Goal: Use online tool/utility: Use online tool/utility

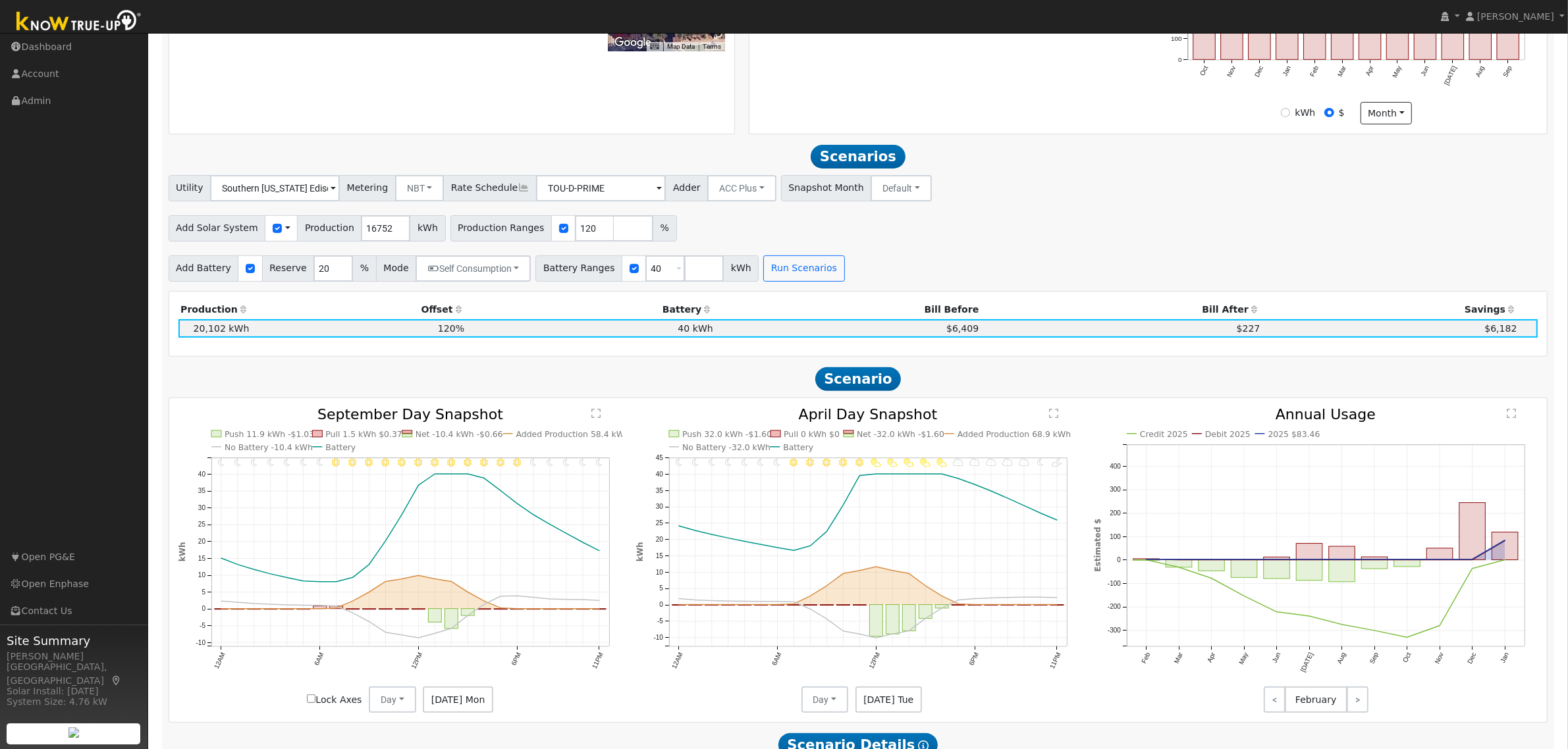
scroll to position [478, 0]
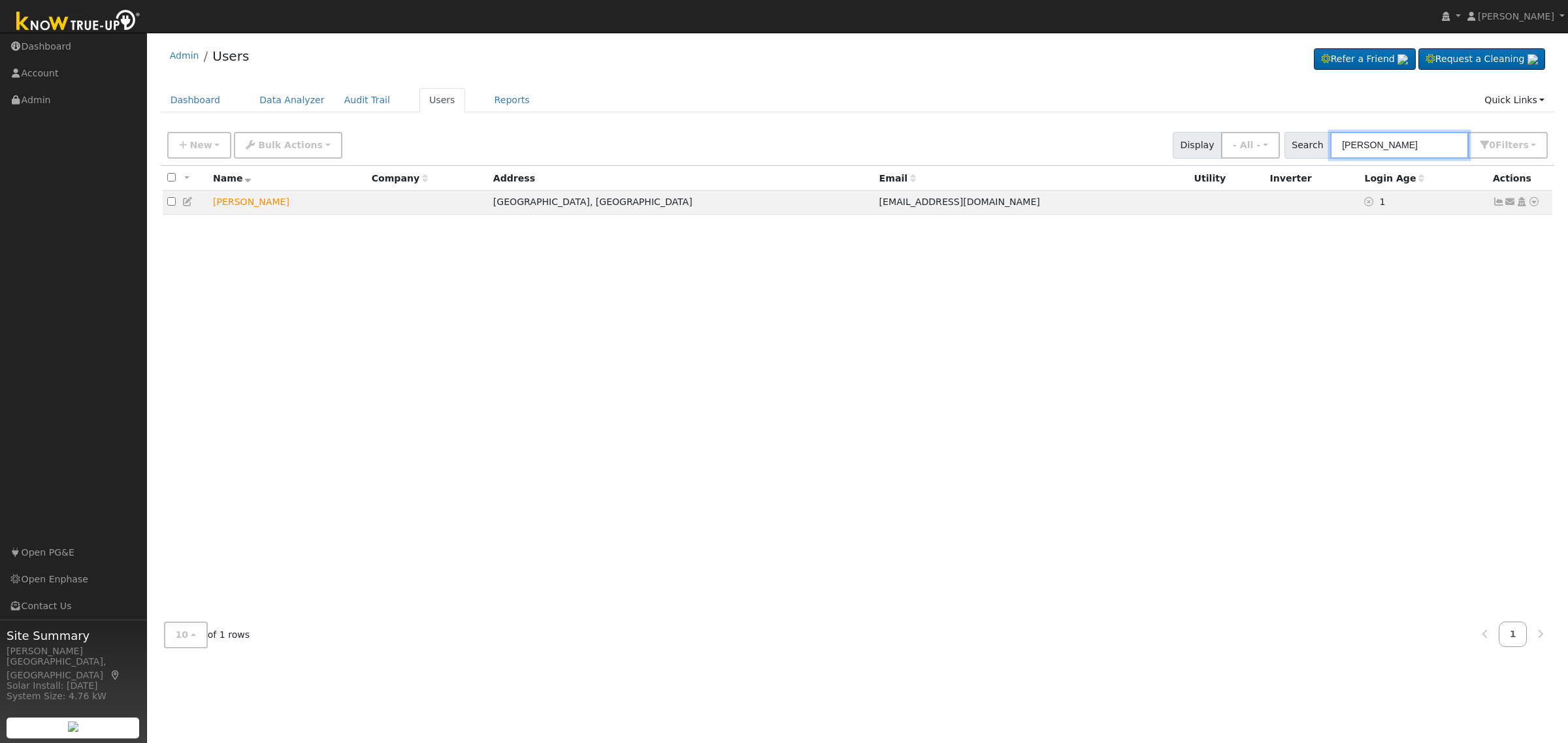
click at [1436, 147] on input "[PERSON_NAME]" at bounding box center [1399, 146] width 138 height 27
type input "[PERSON_NAME]"
click at [1534, 201] on icon at bounding box center [1534, 202] width 12 height 9
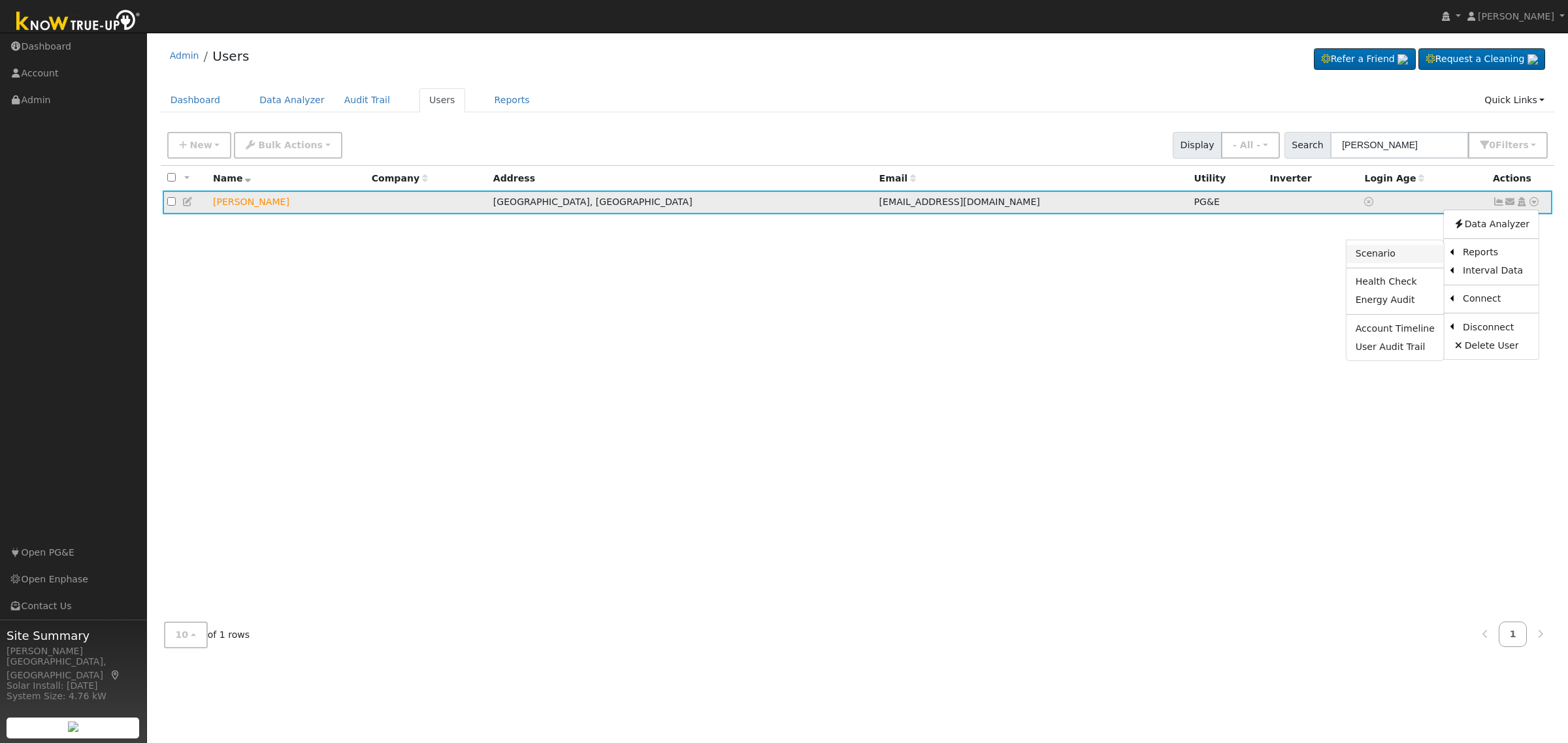
click at [1403, 253] on link "Scenario" at bounding box center [1395, 254] width 97 height 18
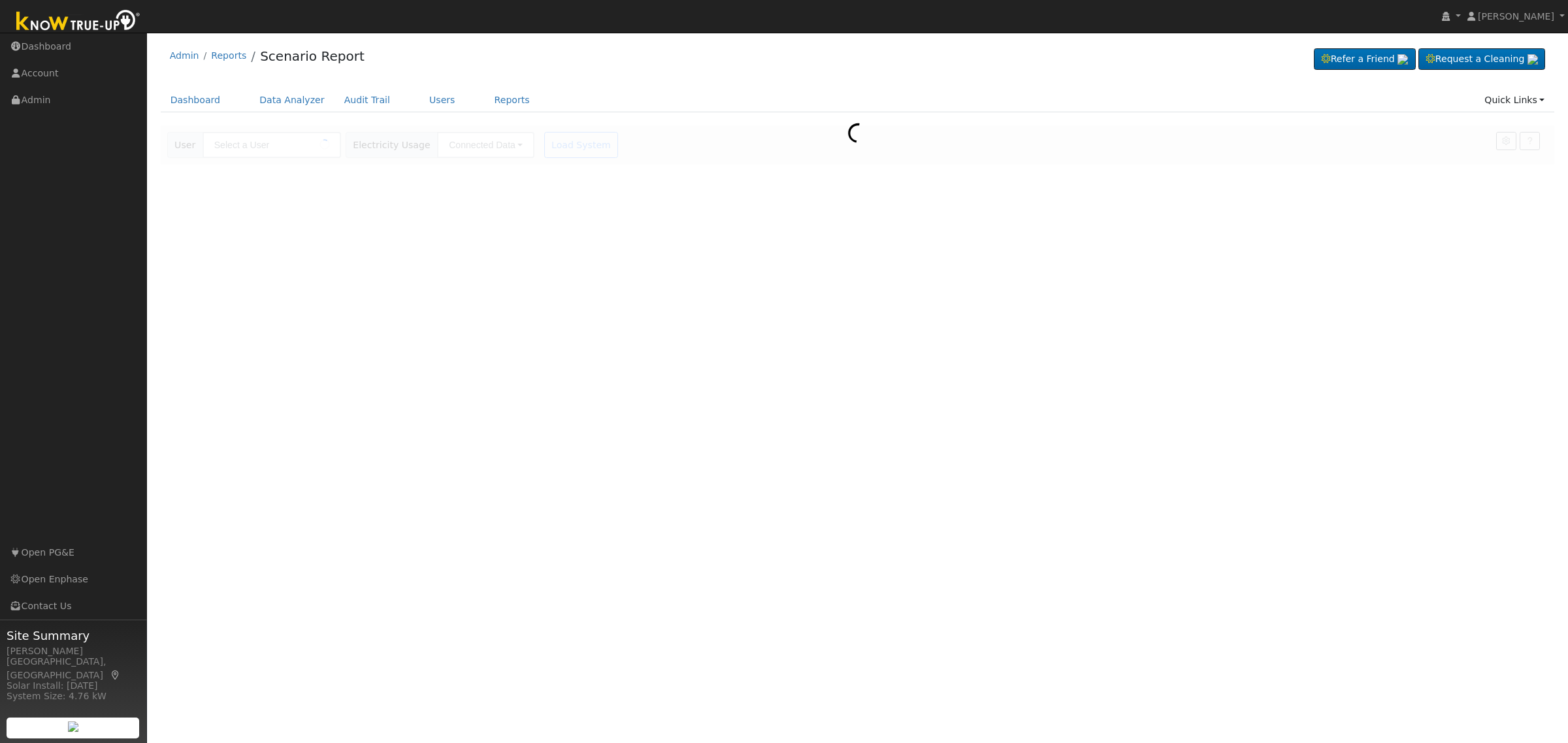
type input "[PERSON_NAME]"
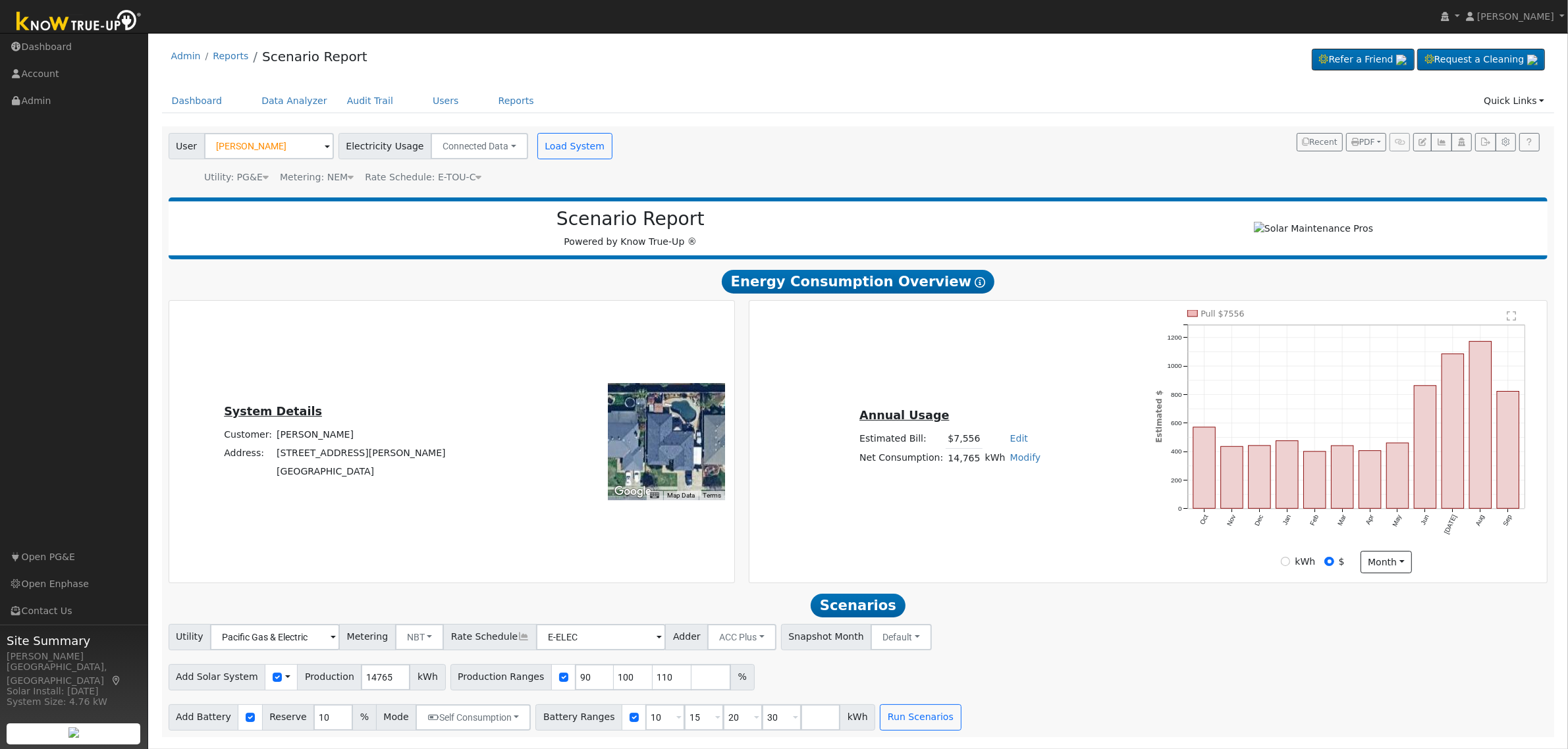
scroll to position [1, 0]
click at [961, 542] on div "Annual Usage Estimated Bill: $7,556 Edit Estimated Bill $ Annual Net Consumptio…" at bounding box center [1148, 442] width 793 height 263
click at [460, 172] on span "Rate Schedule: E-TOU-C" at bounding box center [423, 177] width 117 height 11
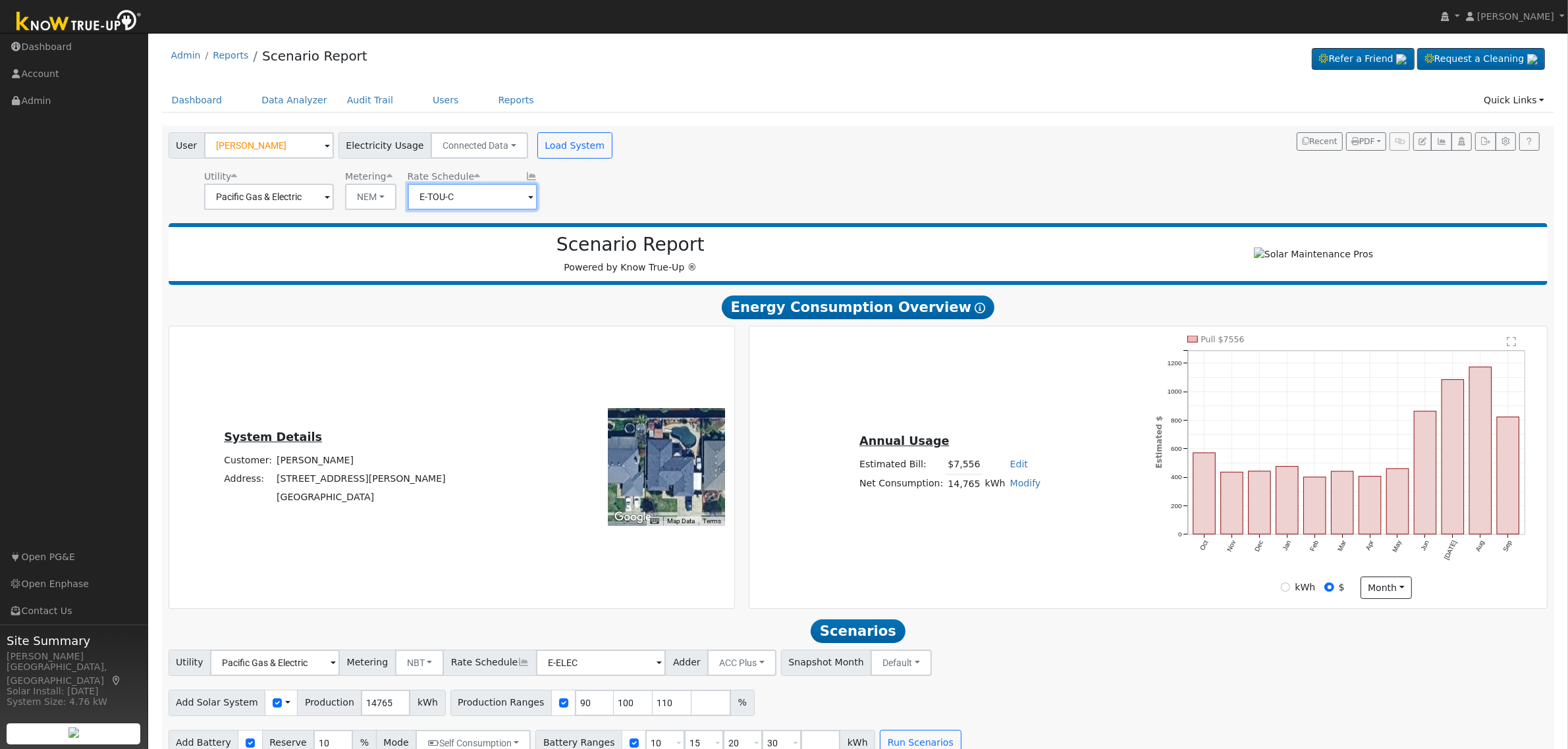
click at [492, 202] on input "E-TOU-C" at bounding box center [472, 196] width 129 height 26
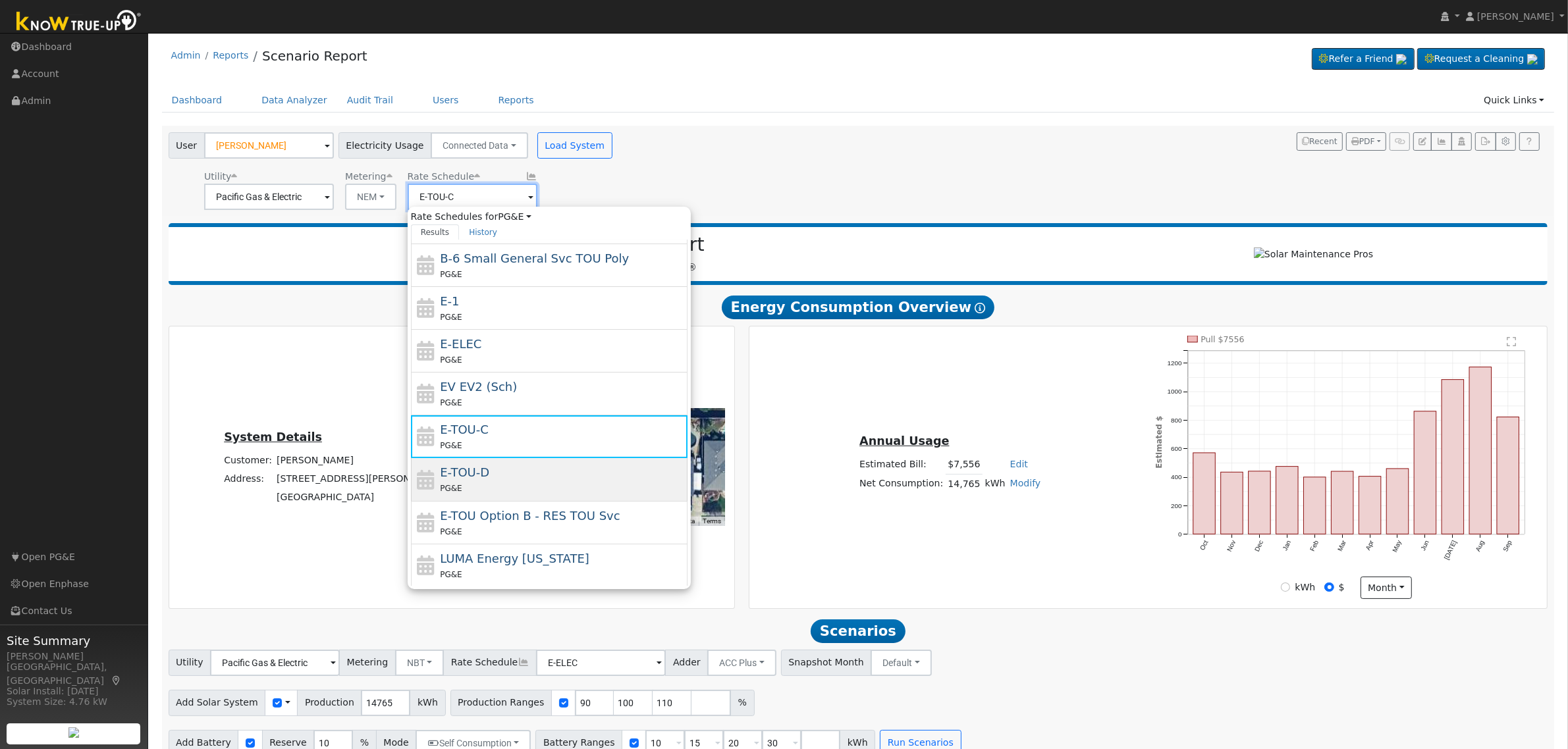
scroll to position [232, 0]
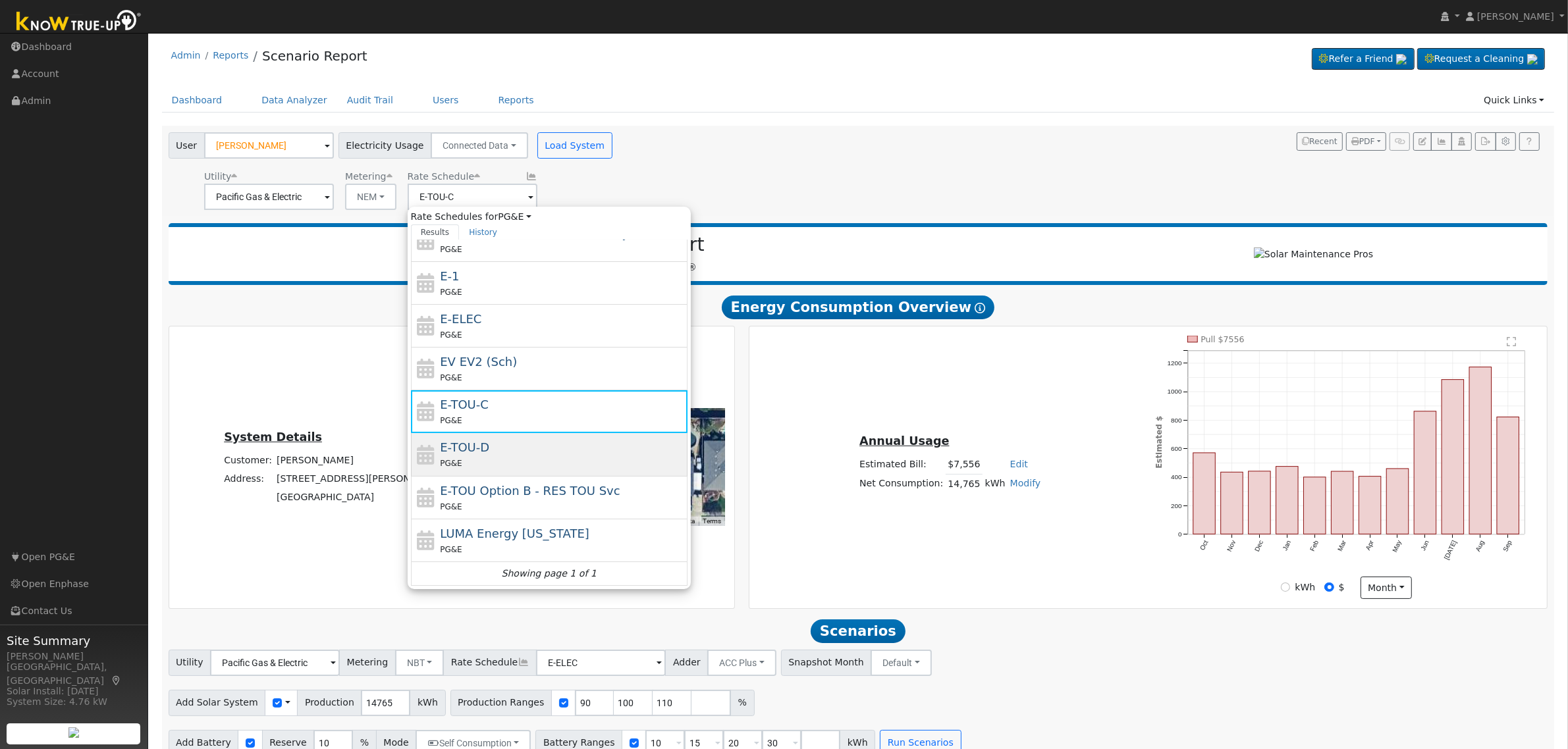
click at [502, 443] on div "E-TOU-D PG&E" at bounding box center [562, 455] width 245 height 32
type input "E-TOU-D"
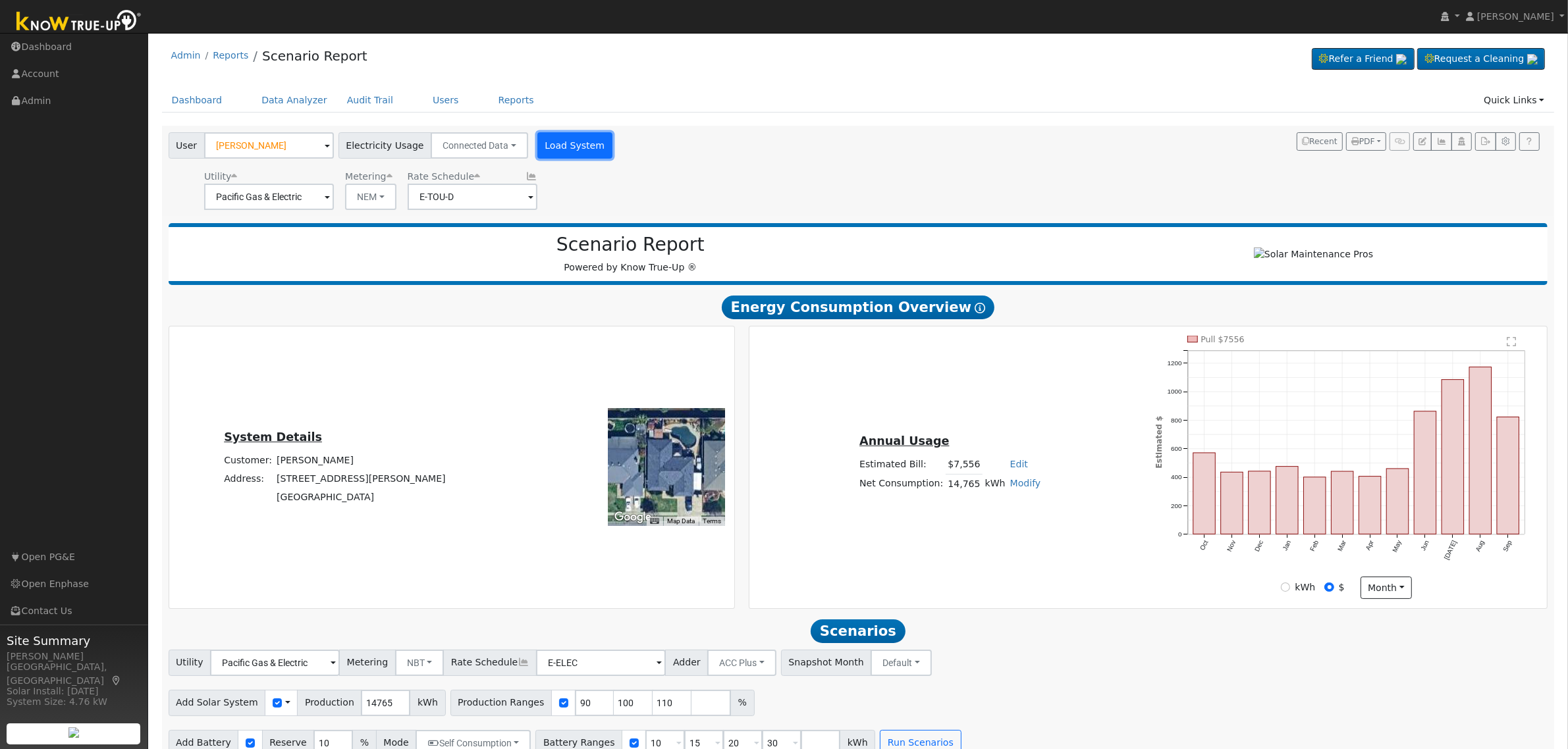
click at [562, 135] on button "Load System" at bounding box center [575, 145] width 75 height 26
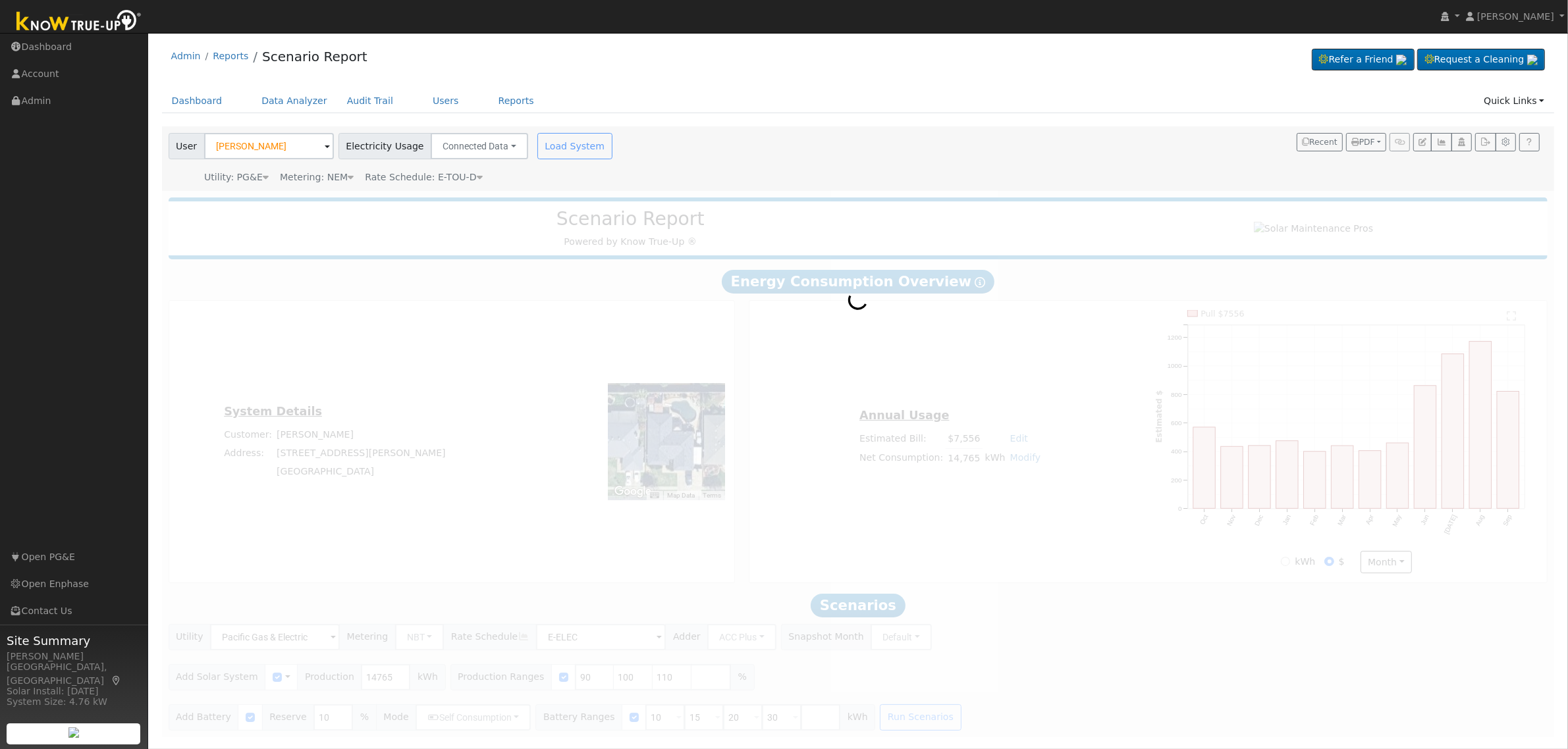
scroll to position [0, 0]
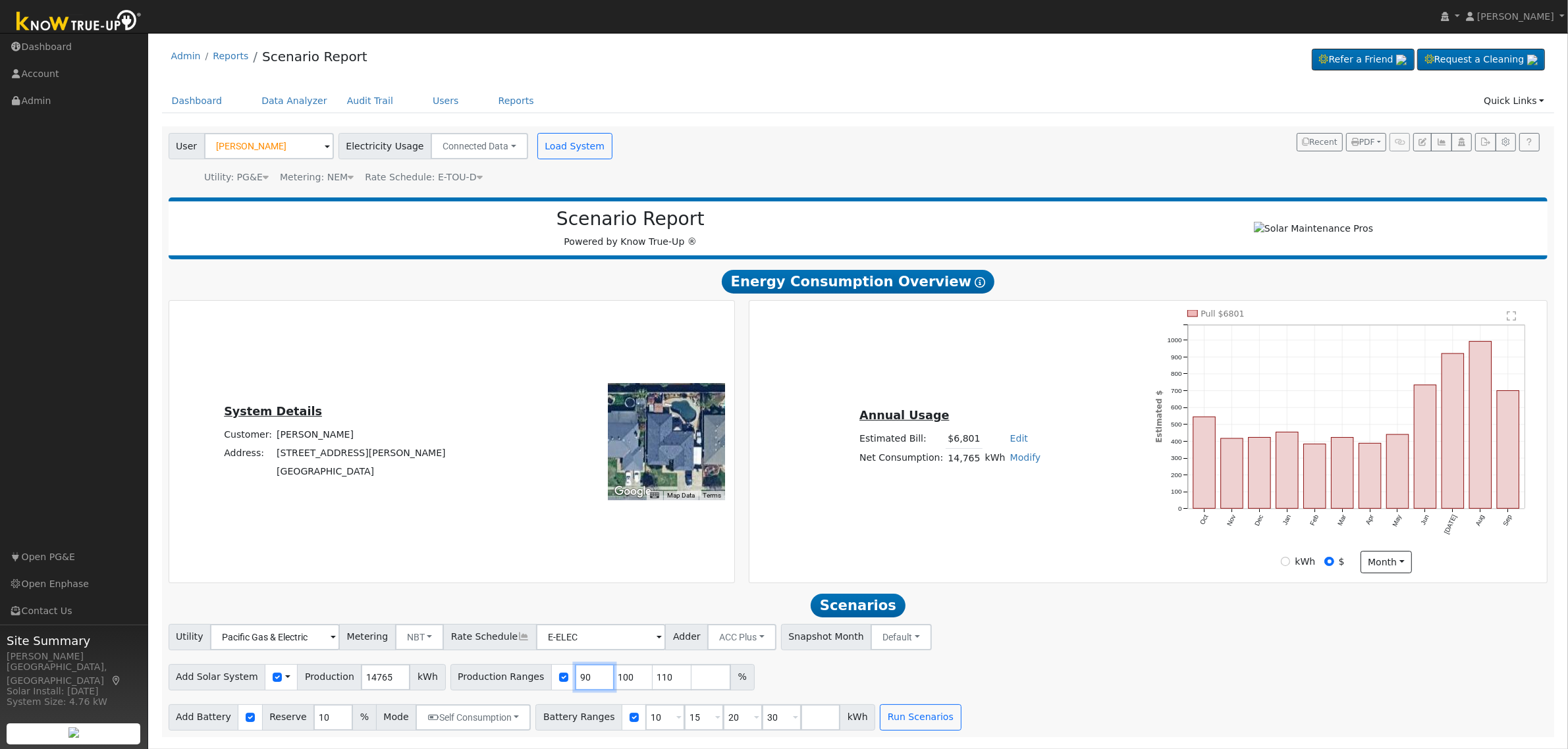
click at [575, 683] on input "90" at bounding box center [595, 677] width 39 height 26
type input "100"
type input "110"
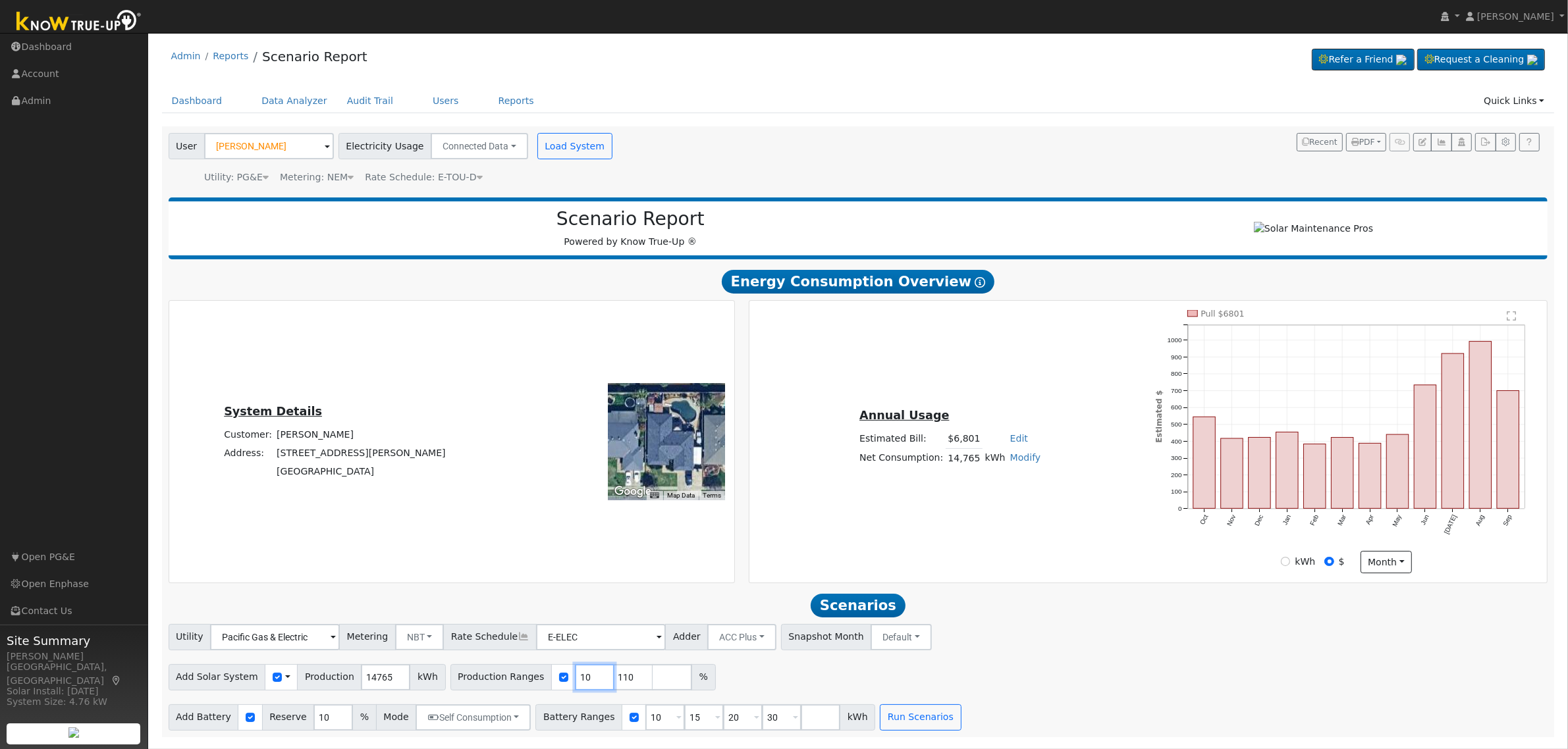
click at [575, 683] on input "10" at bounding box center [595, 677] width 39 height 26
type input "110"
type input "1"
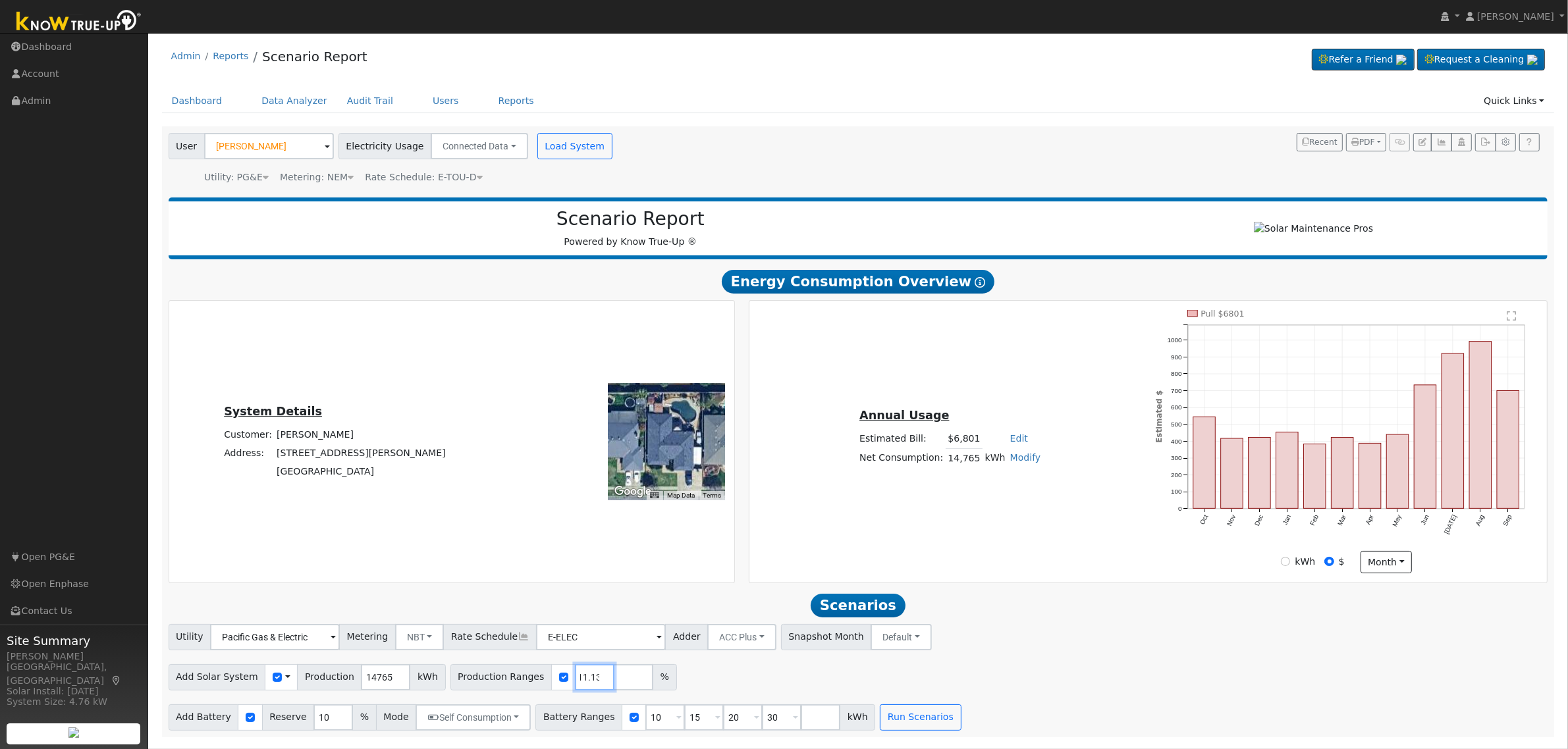
type input "111.13"
click at [645, 726] on input "10" at bounding box center [665, 717] width 39 height 26
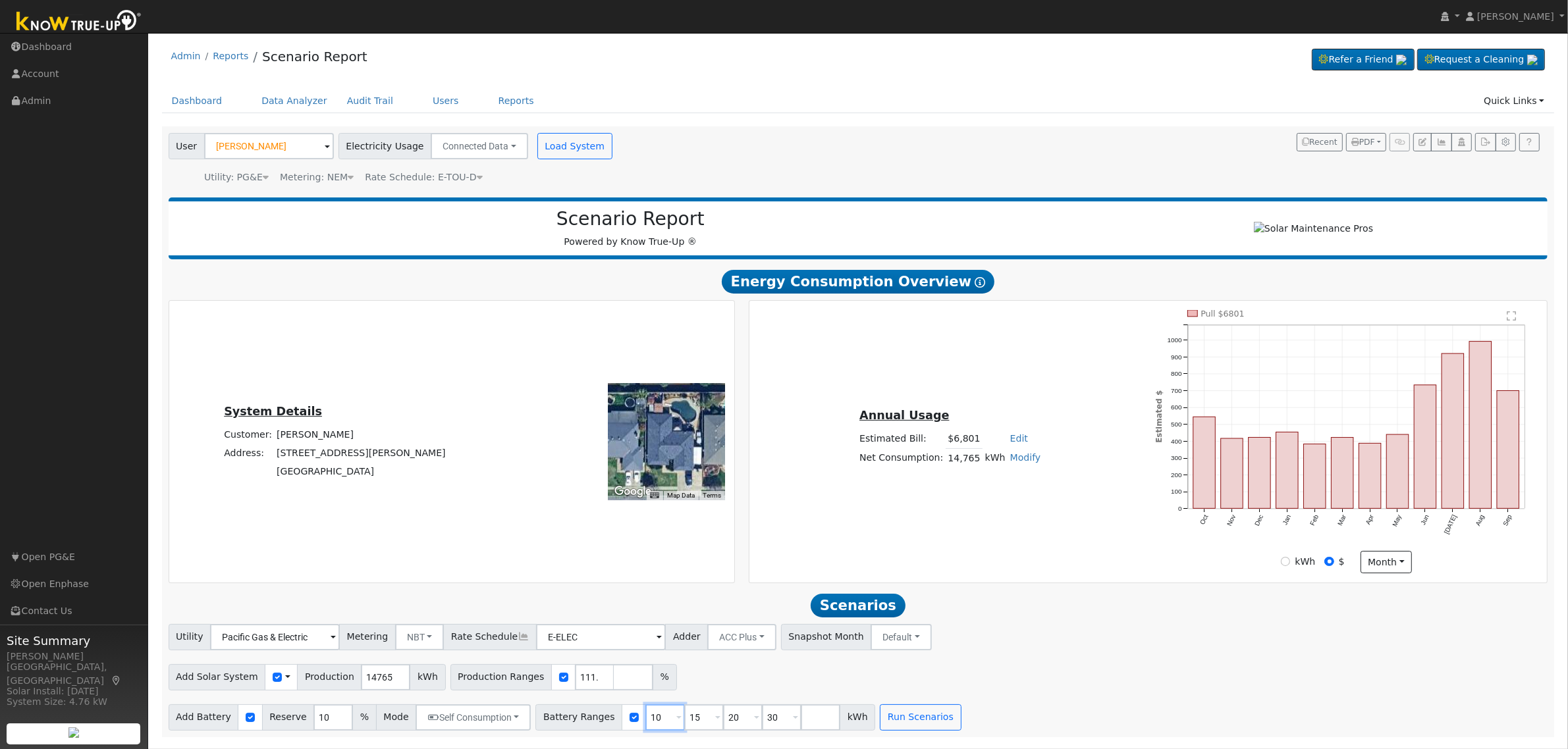
type input "15"
type input "20"
type input "30"
click at [645, 726] on input "15" at bounding box center [665, 717] width 39 height 26
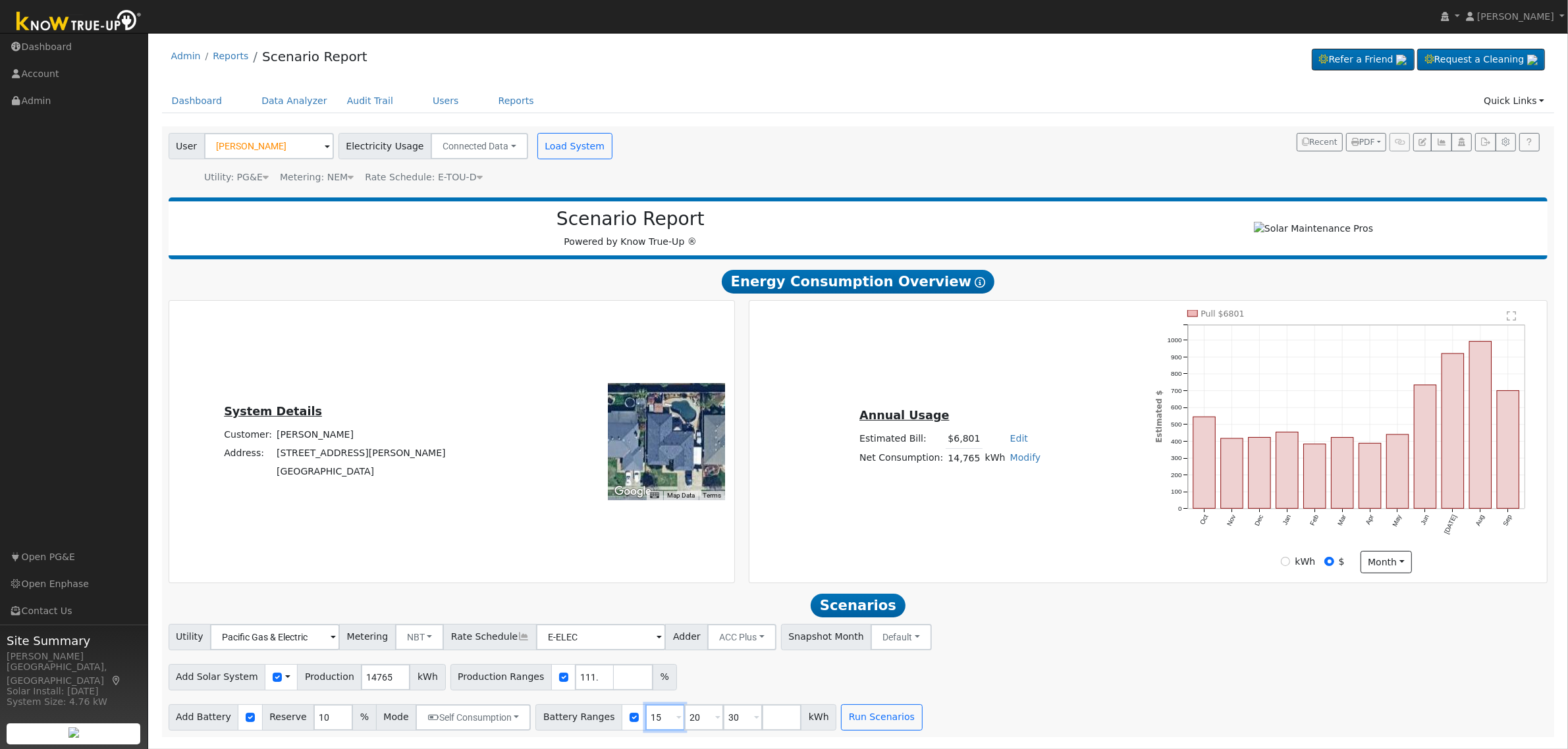
type input "20"
type input "30"
click at [645, 726] on input "20" at bounding box center [665, 717] width 39 height 26
type input "30"
click at [645, 726] on input "30" at bounding box center [665, 717] width 39 height 26
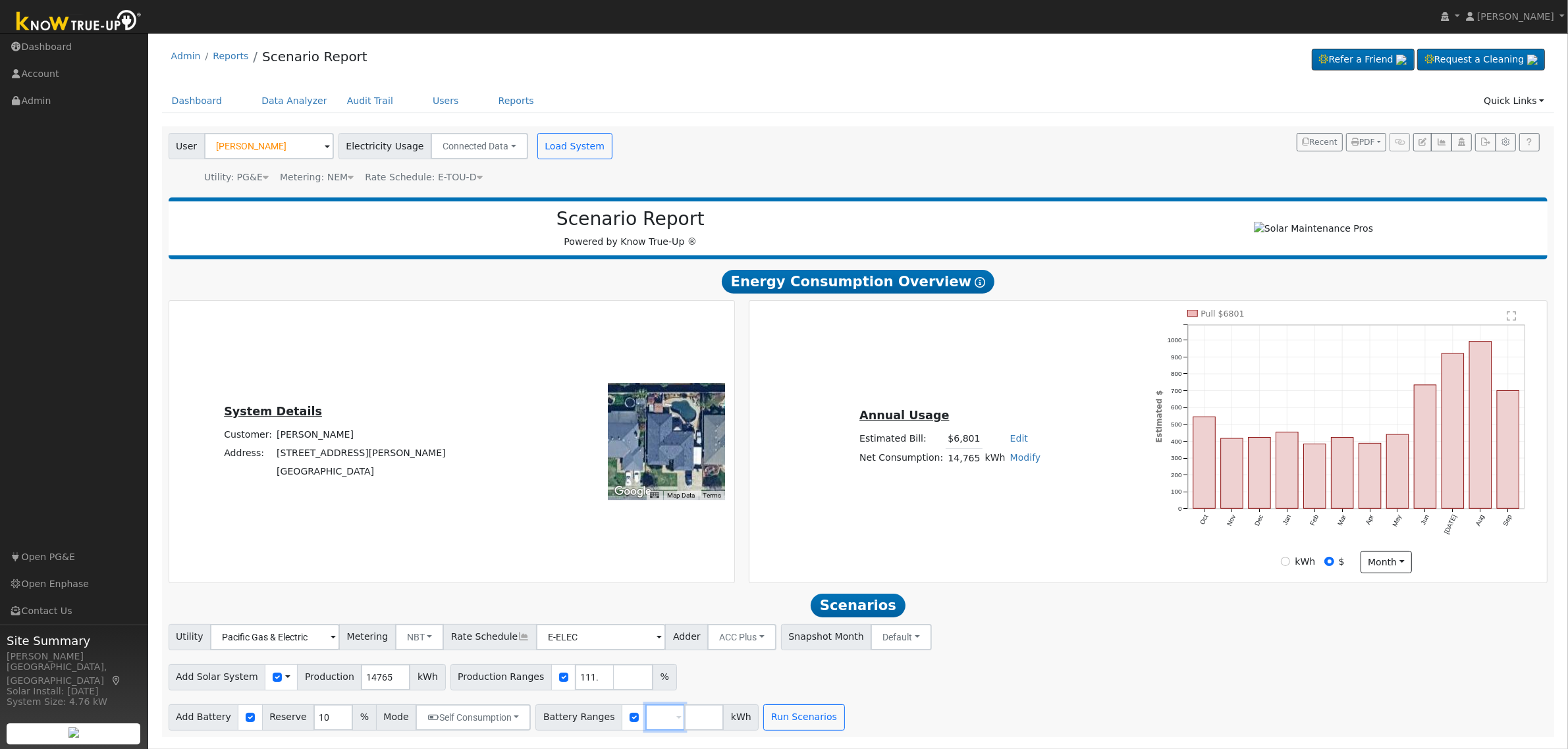
click at [645, 726] on input "number" at bounding box center [665, 717] width 39 height 26
type input "20"
click at [645, 726] on input "20" at bounding box center [665, 717] width 39 height 26
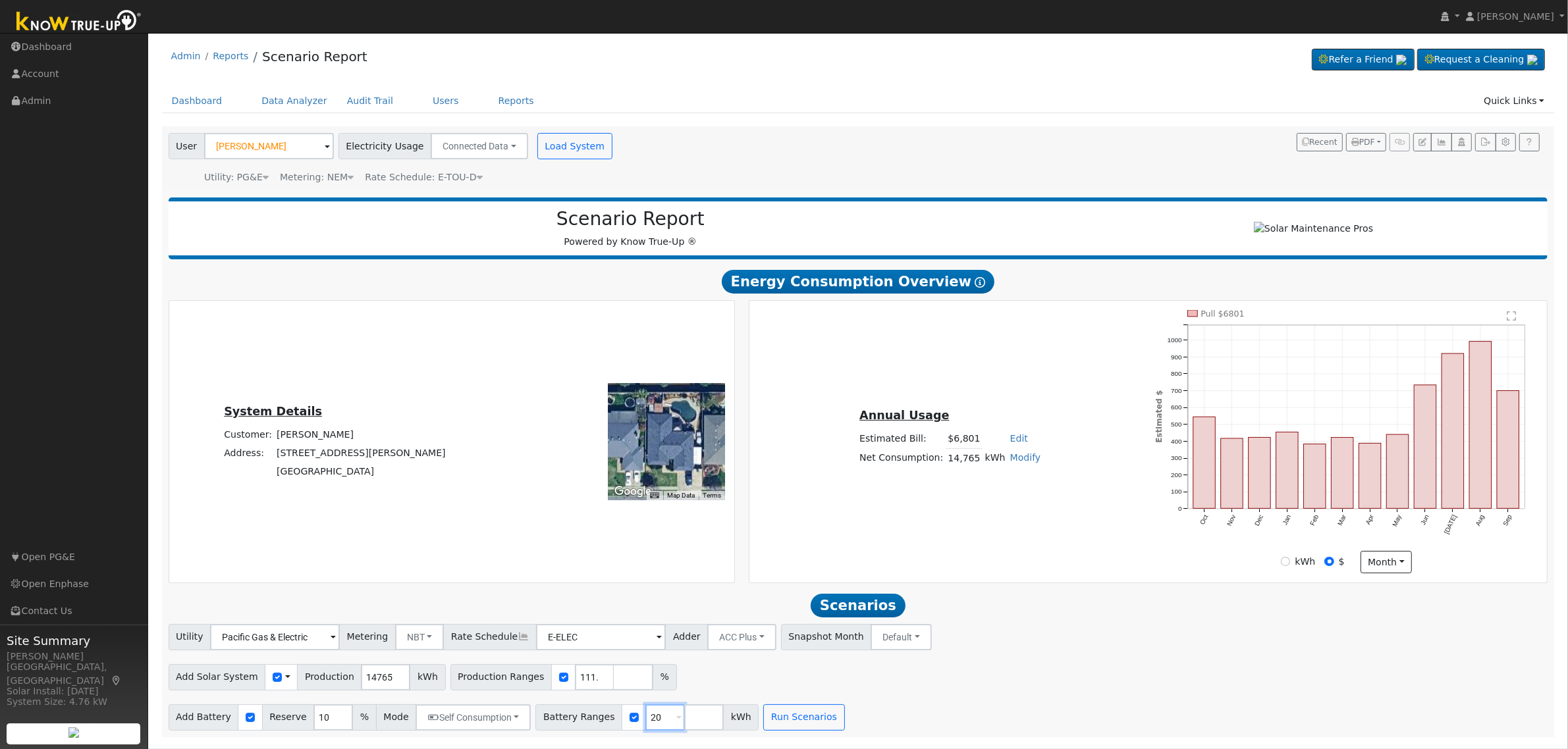
click at [645, 726] on input "20" at bounding box center [665, 717] width 39 height 26
type input "20"
click at [313, 726] on input "10" at bounding box center [333, 717] width 39 height 26
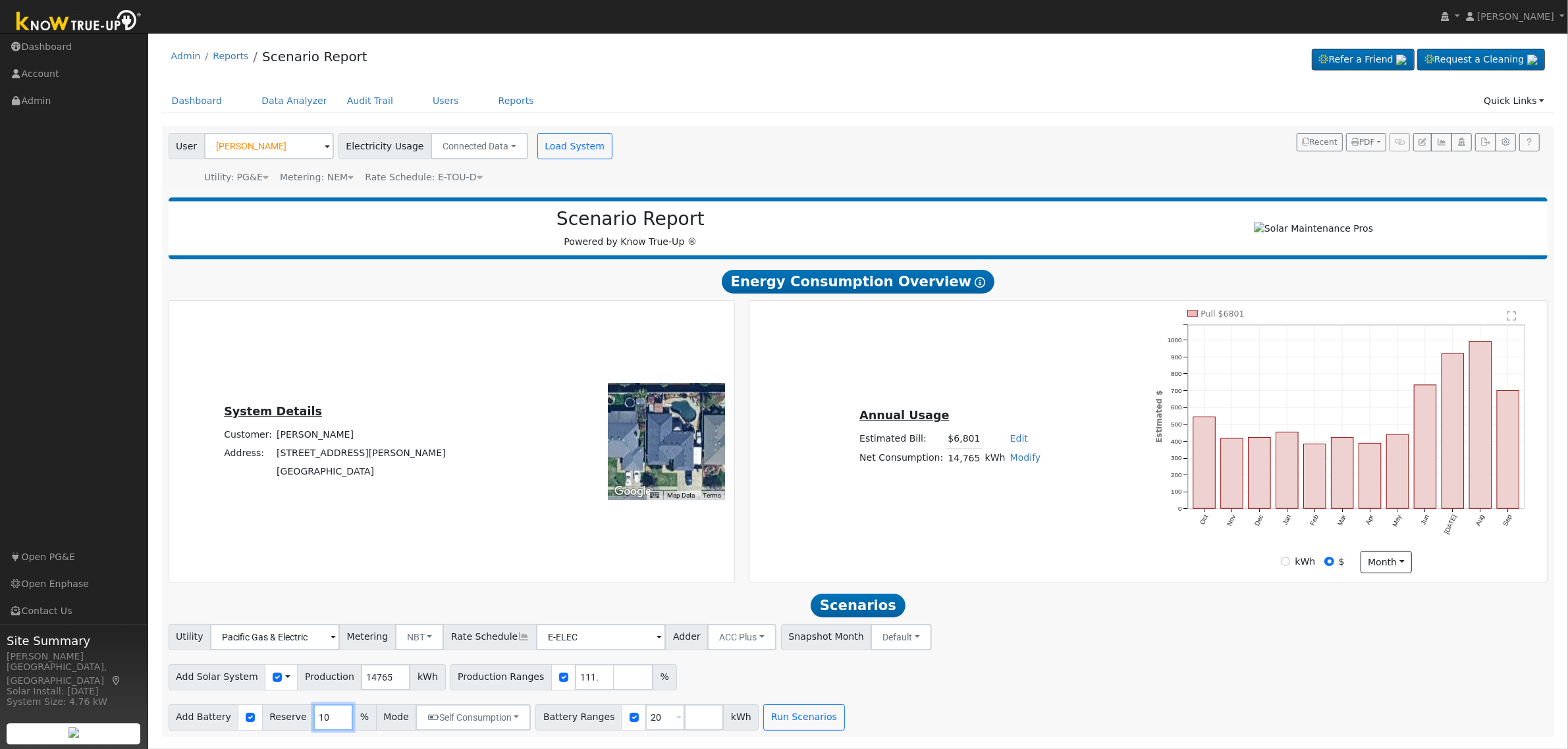
click at [313, 726] on input "10" at bounding box center [333, 717] width 39 height 26
click at [772, 725] on button "Run Scenarios" at bounding box center [804, 717] width 81 height 26
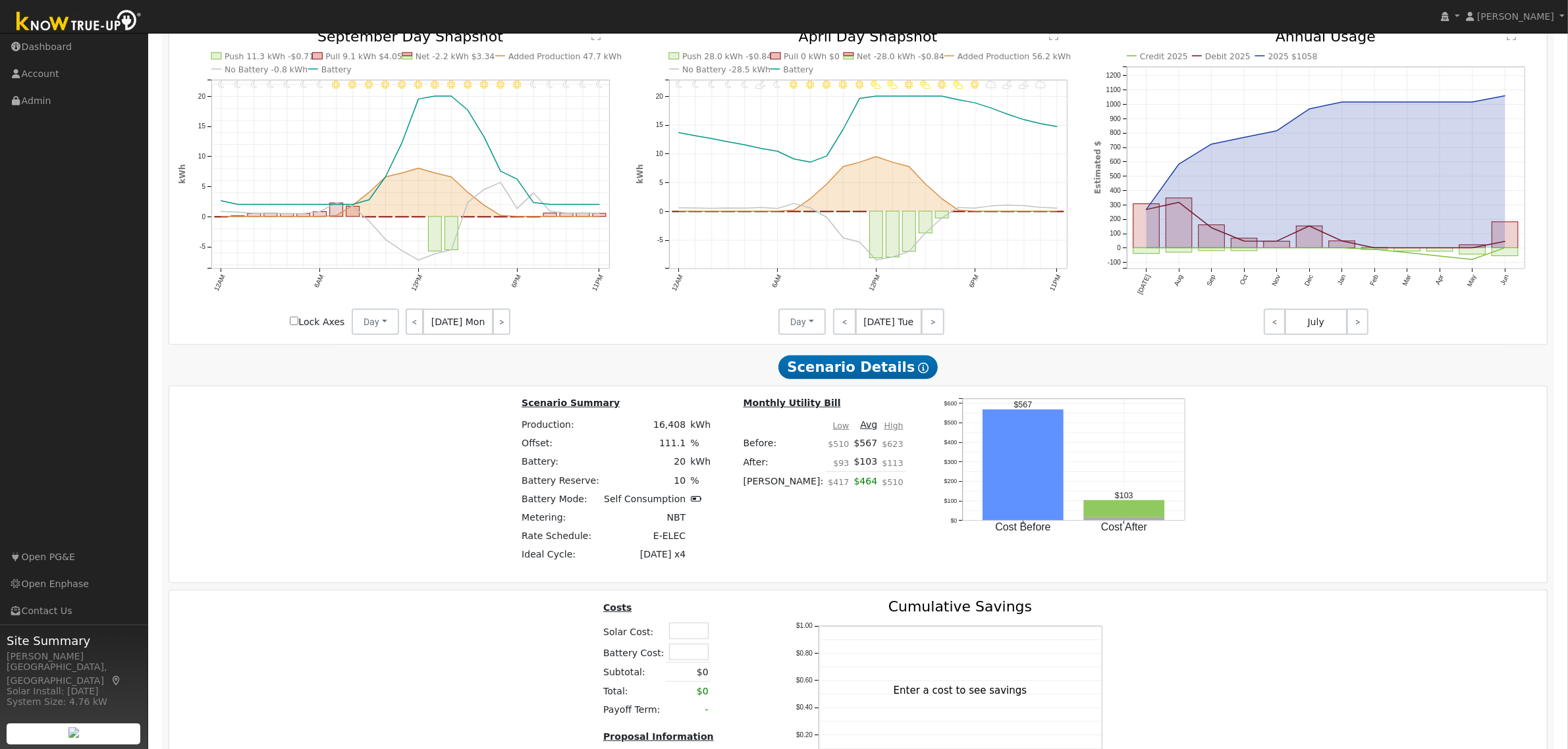
scroll to position [890, 0]
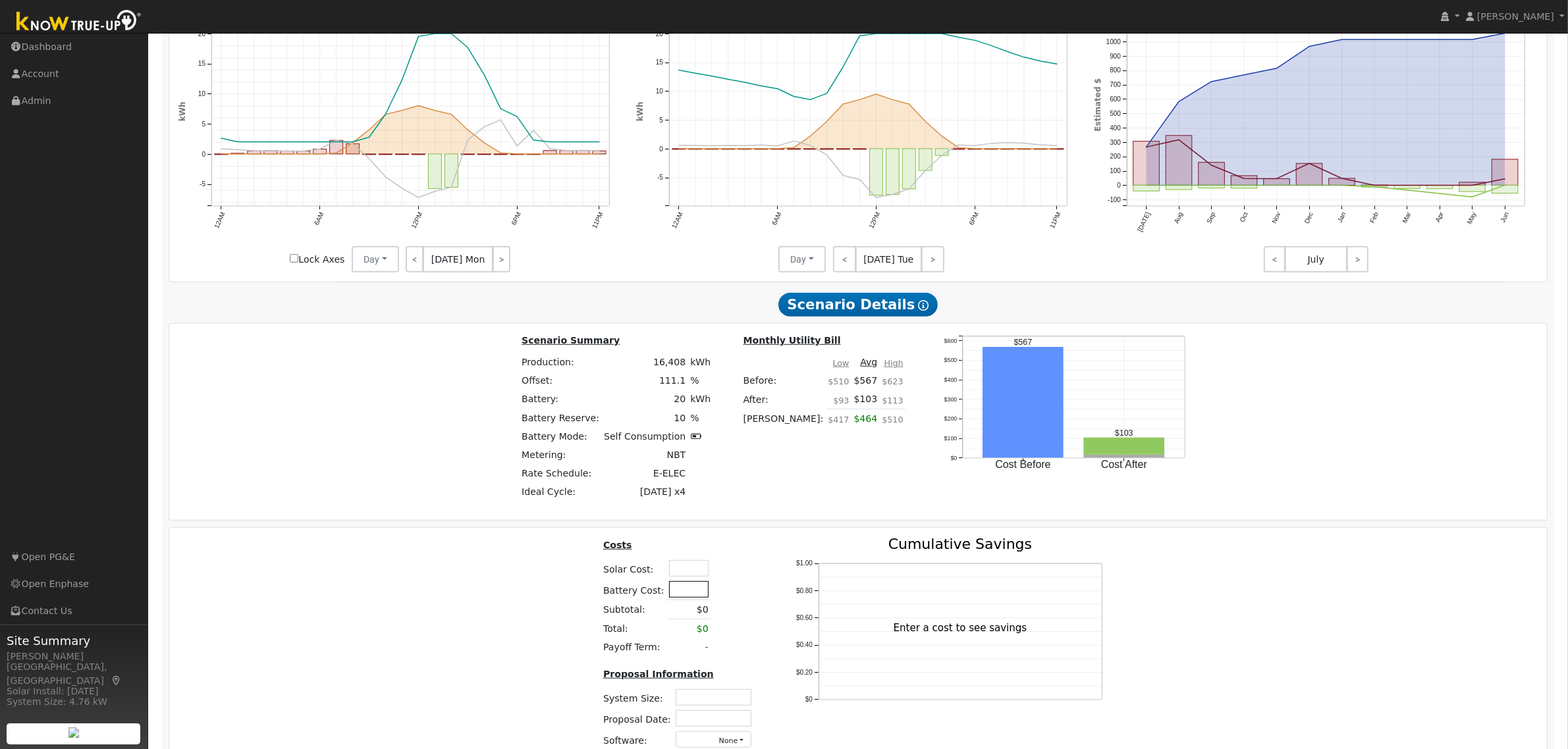
drag, startPoint x: 685, startPoint y: 600, endPoint x: 695, endPoint y: 601, distance: 10.0
click at [685, 598] on input "text" at bounding box center [689, 589] width 39 height 17
type input "$18,000"
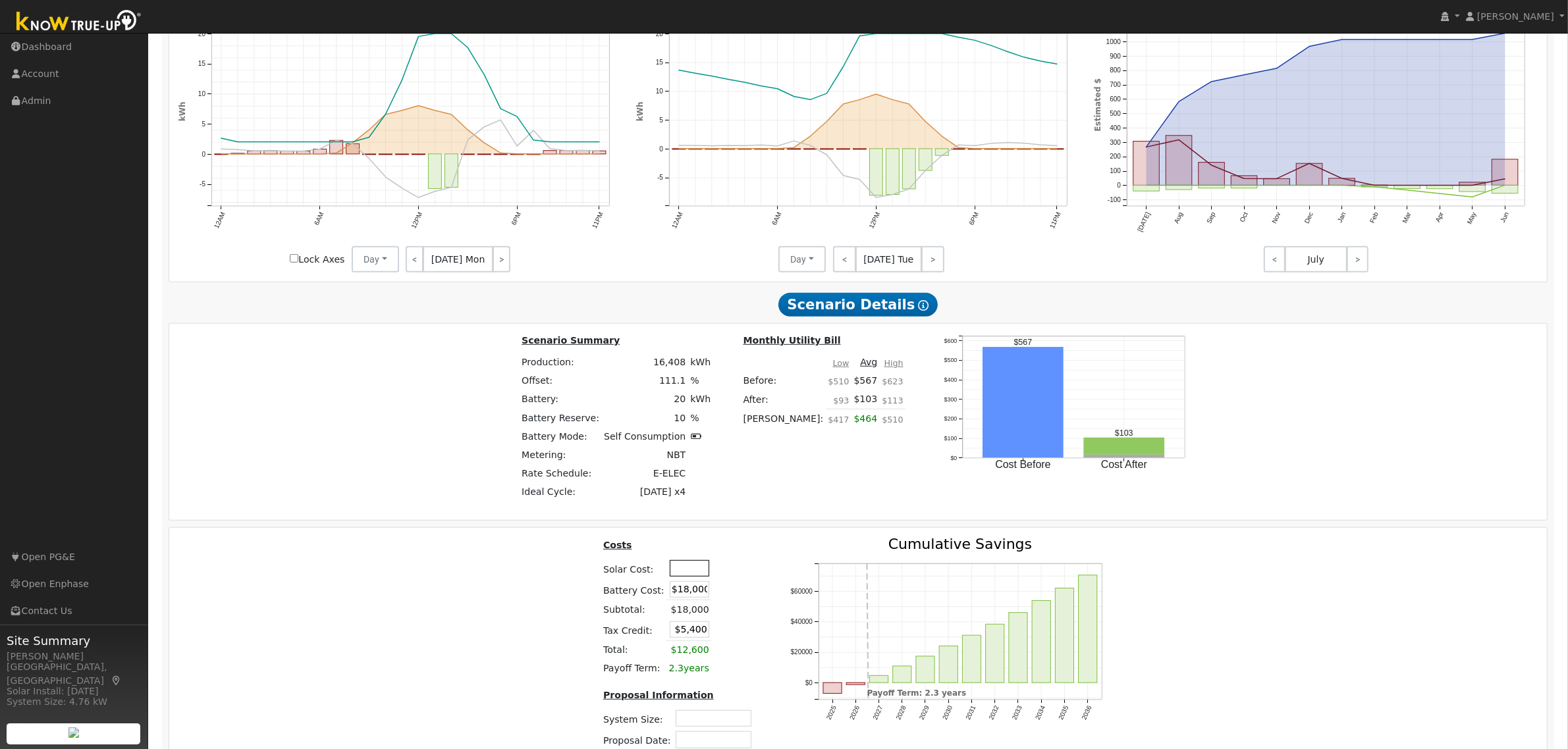
click at [699, 577] on input "text" at bounding box center [690, 568] width 39 height 17
type input "$35,550"
type input "$16,065"
click at [528, 586] on div "Costs Solar Cost: $35,550 Battery Cost: $18,000 Subtotal: $18,000 Tax Credit: $…" at bounding box center [858, 659] width 1387 height 244
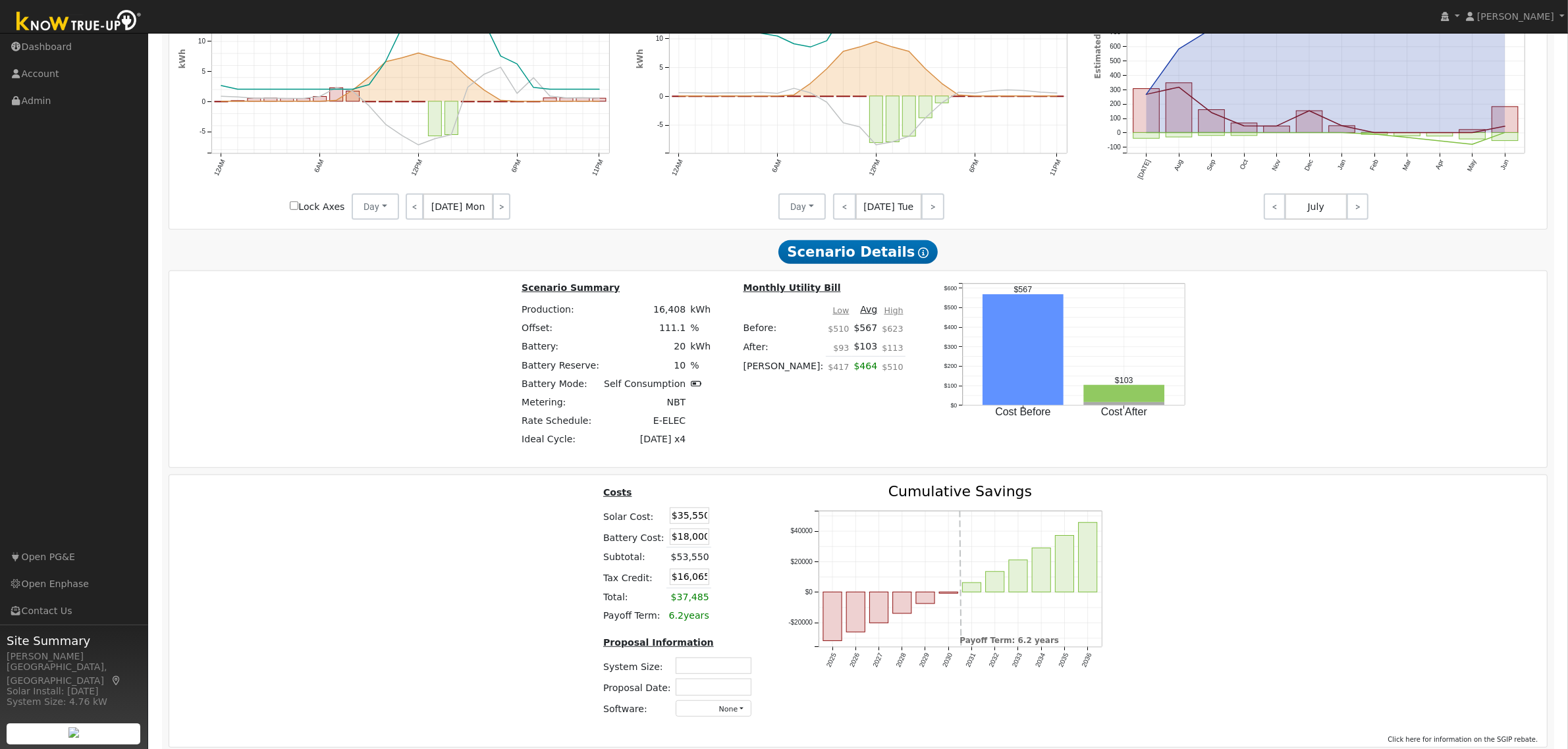
scroll to position [1011, 0]
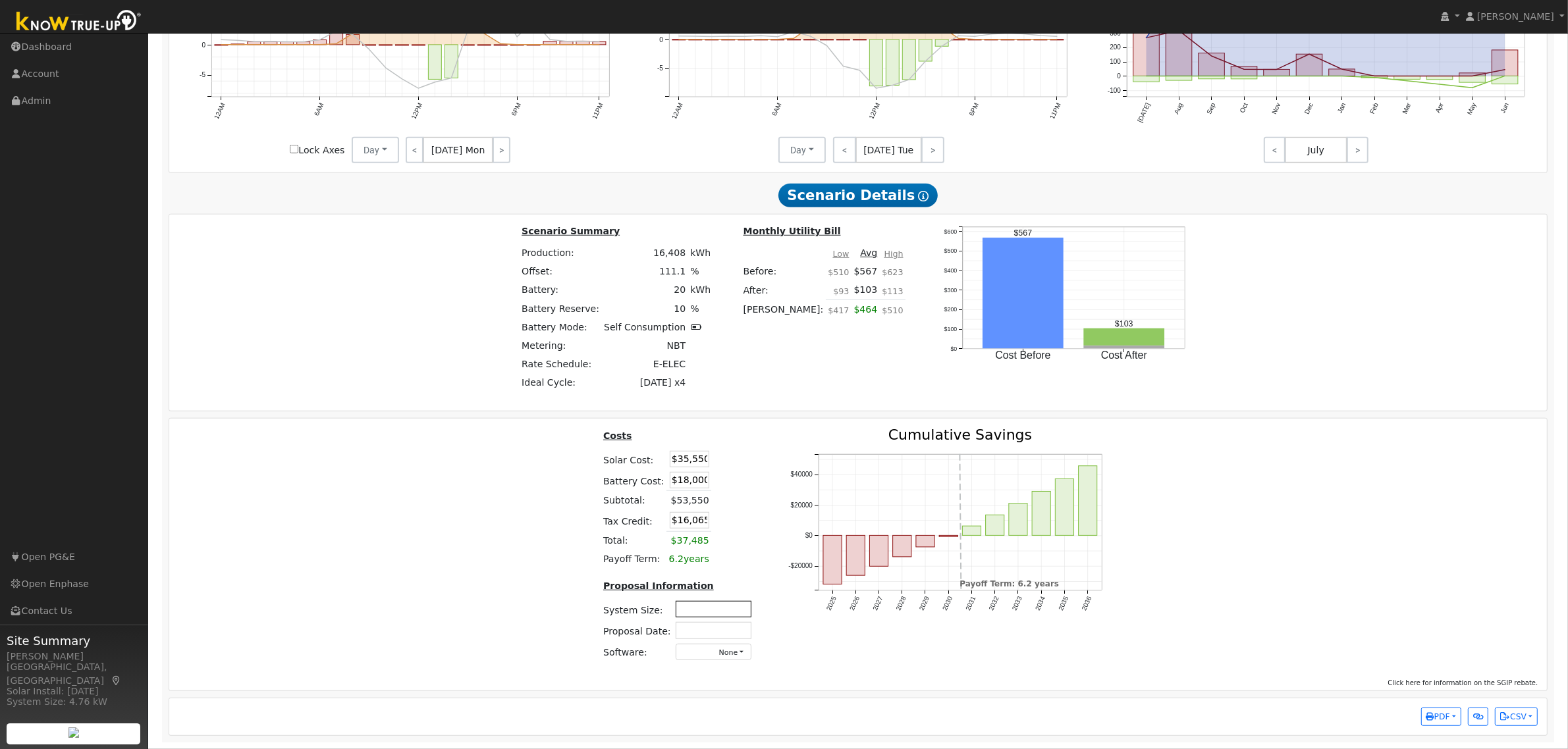
click at [709, 607] on input "text" at bounding box center [713, 610] width 76 height 17
type input "11.07"
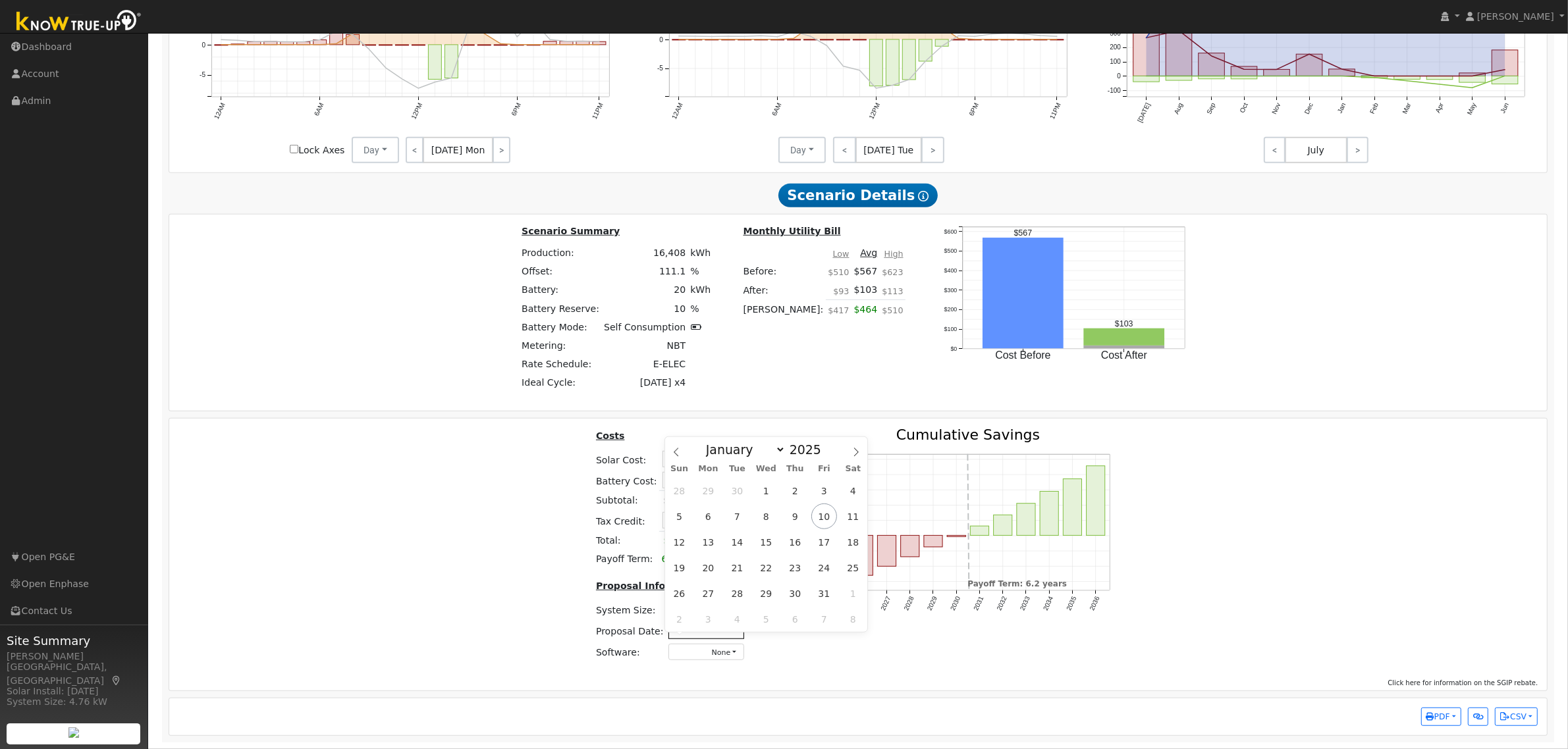
click at [711, 630] on input "text" at bounding box center [706, 631] width 76 height 17
click at [830, 512] on span "10" at bounding box center [824, 516] width 26 height 26
type input "[DATE]"
click at [718, 647] on button "None" at bounding box center [706, 652] width 76 height 17
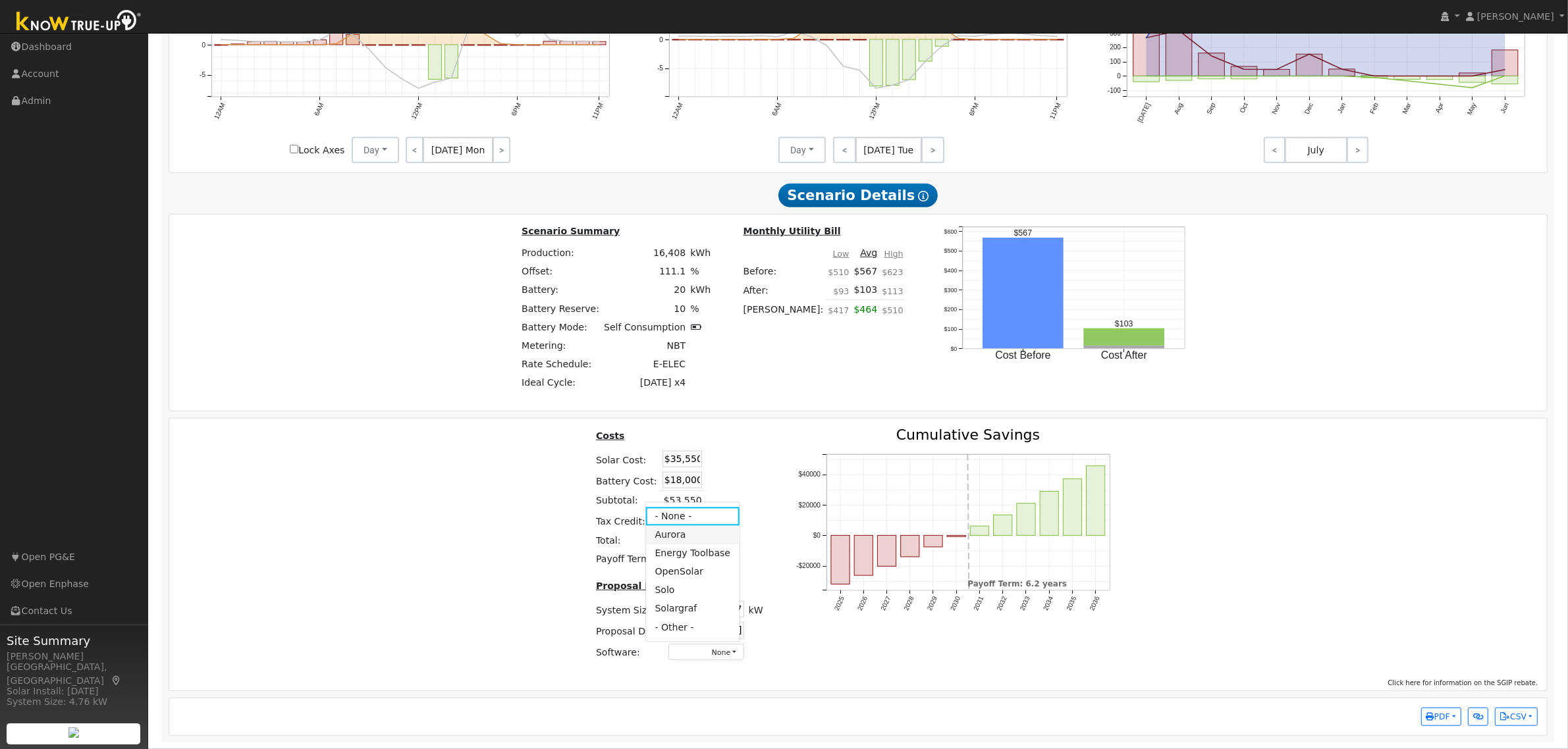
click at [696, 534] on link "Aurora" at bounding box center [692, 535] width 94 height 18
click at [1230, 518] on div "Costs Solar Cost: $35,550 Battery Cost: $18,000 Subtotal: $53,550 Tax Credit: $…" at bounding box center [858, 550] width 1387 height 244
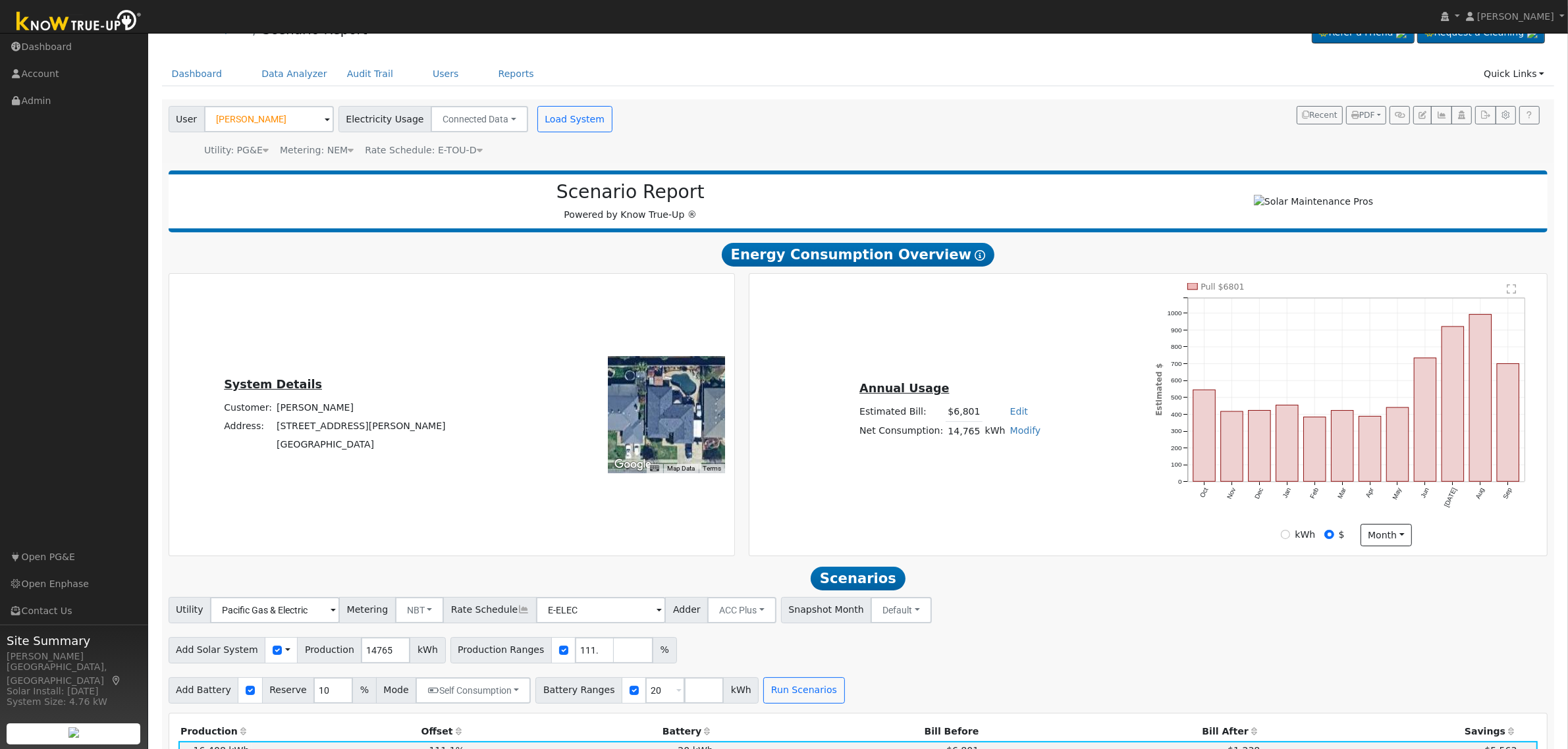
scroll to position [0, 0]
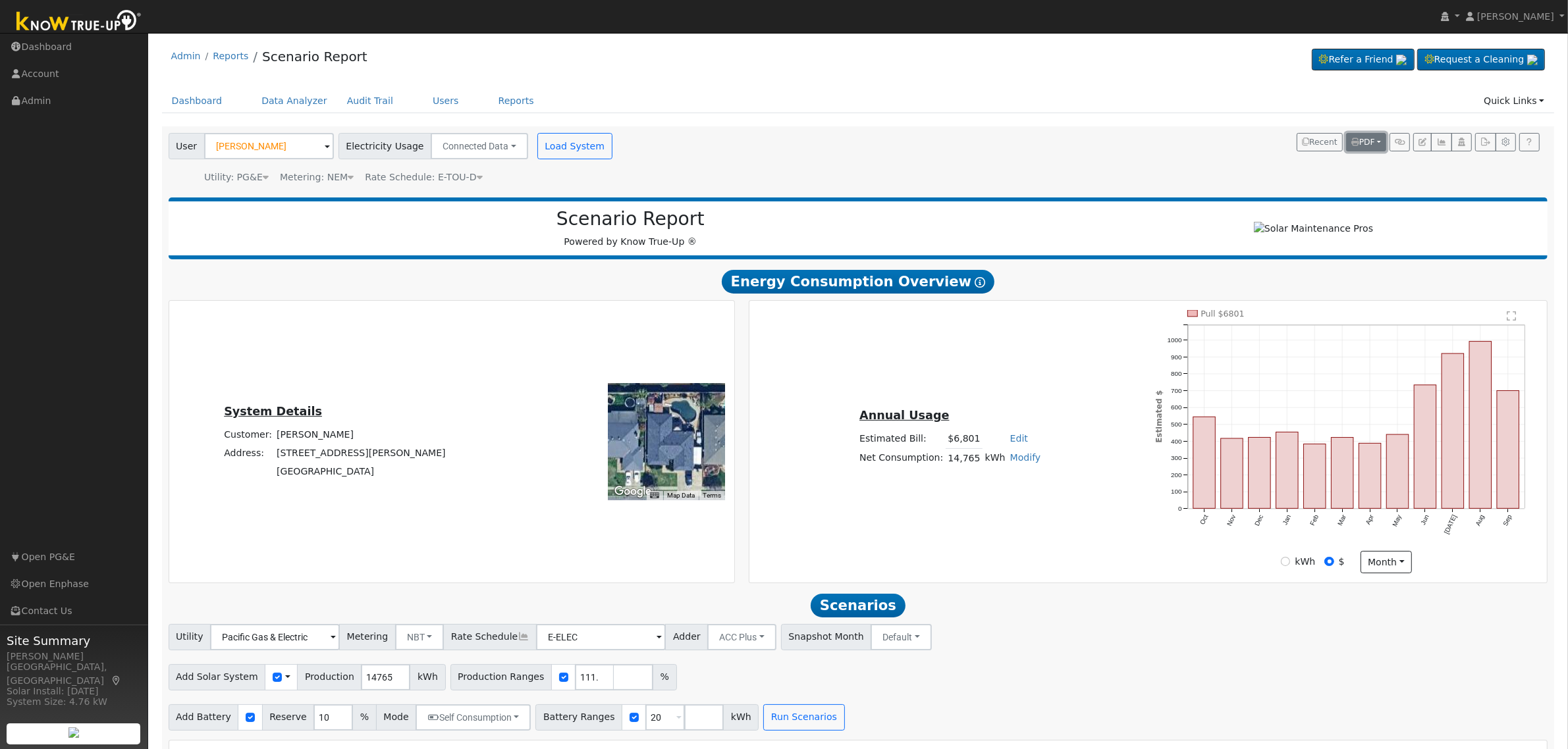
click at [1377, 139] on button "PDF" at bounding box center [1366, 142] width 40 height 18
click at [1311, 227] on link "Both" at bounding box center [1330, 226] width 108 height 18
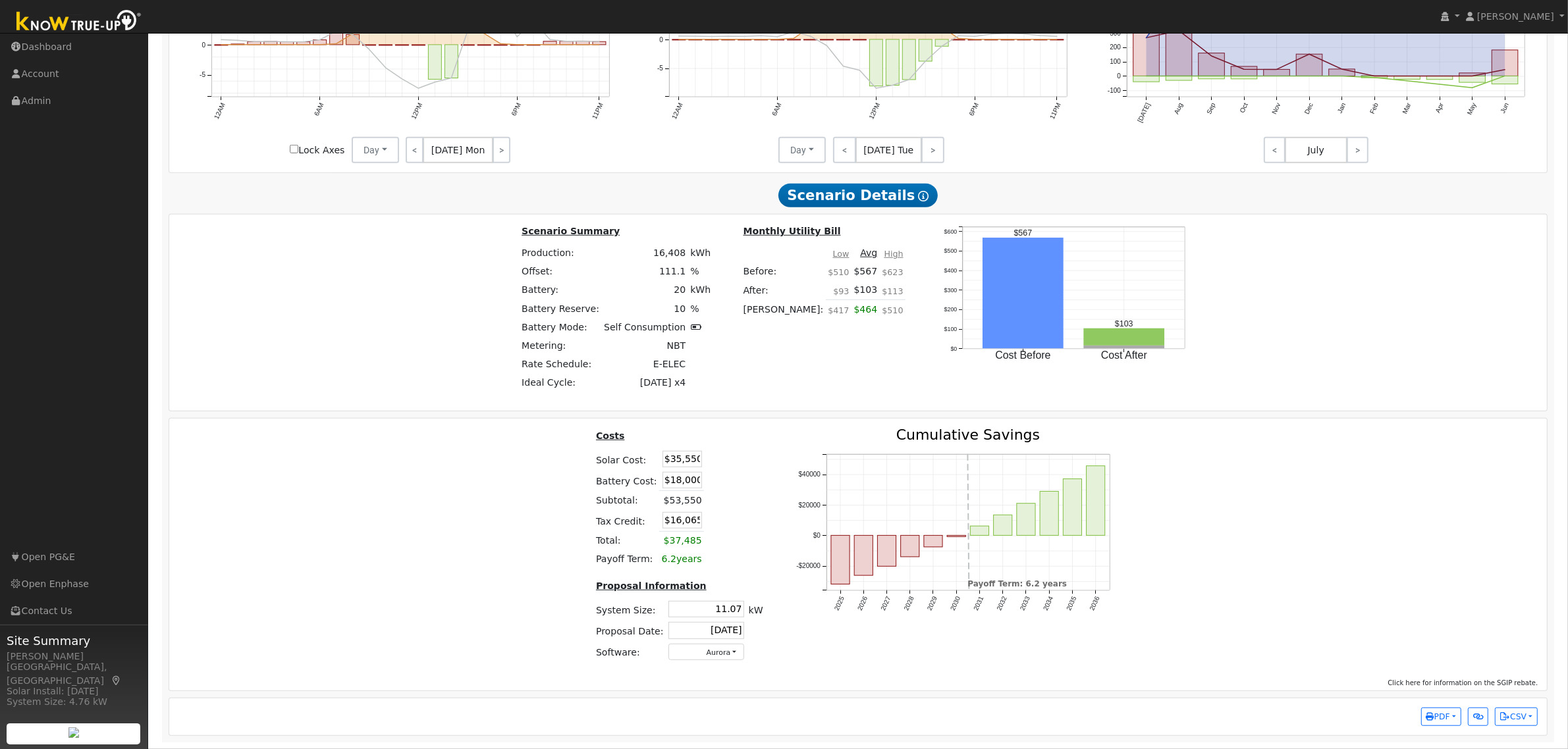
scroll to position [1011, 0]
